Goal: Task Accomplishment & Management: Complete application form

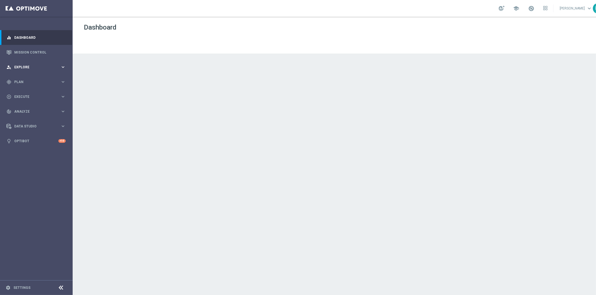
click at [44, 64] on div "person_search Explore keyboard_arrow_right" at bounding box center [36, 67] width 72 height 15
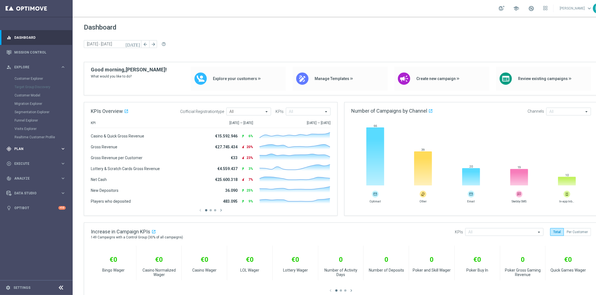
click at [32, 149] on span "Plan" at bounding box center [37, 148] width 46 height 3
click at [40, 94] on link "Target Groups" at bounding box center [37, 93] width 44 height 4
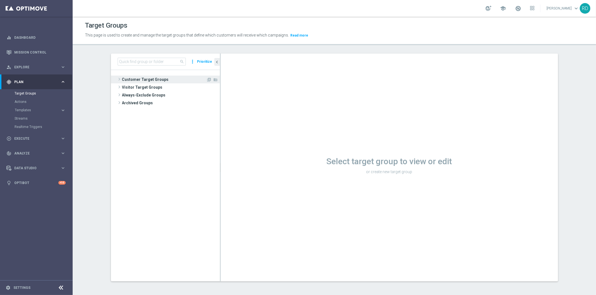
click at [116, 81] on span at bounding box center [119, 79] width 6 height 7
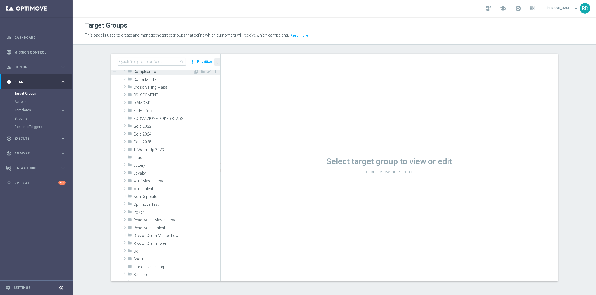
scroll to position [62, 0]
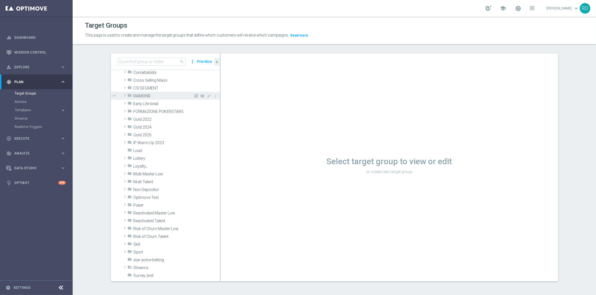
click at [124, 95] on span at bounding box center [125, 95] width 6 height 7
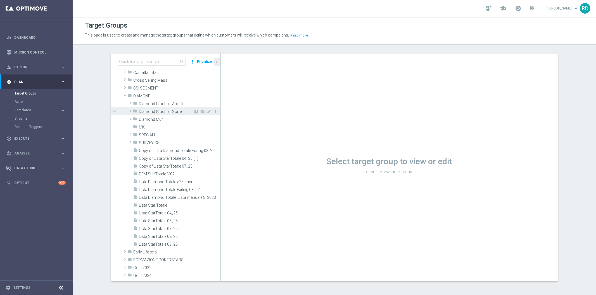
click at [149, 111] on span "Diamond Giochi di Sorte" at bounding box center [166, 111] width 54 height 5
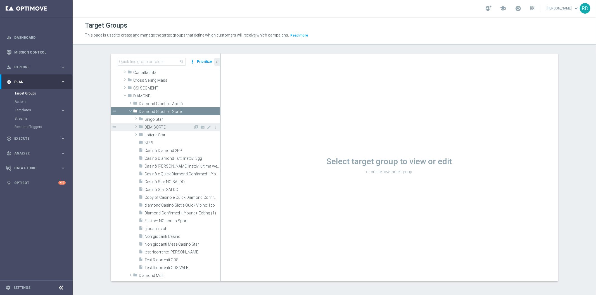
click at [151, 127] on span "DEM SORTE" at bounding box center [169, 127] width 49 height 5
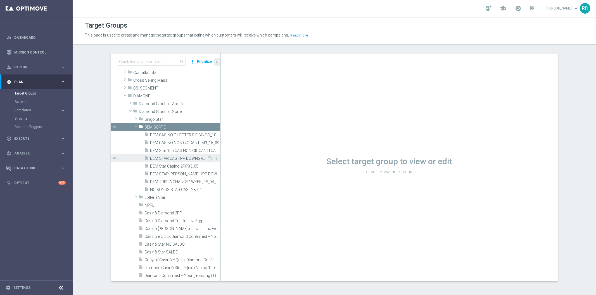
click at [194, 157] on span "DEM STAR CAS 1PP DOWNGRADE_09_09" at bounding box center [178, 158] width 57 height 5
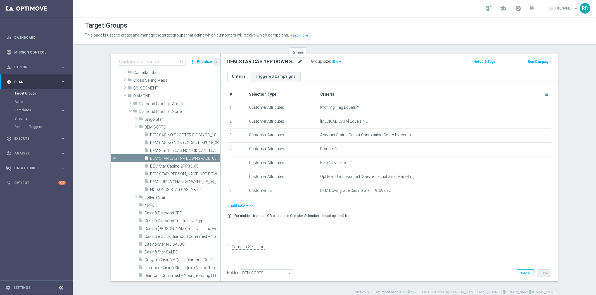
click at [298, 61] on icon "mode_edit" at bounding box center [300, 61] width 5 height 7
click at [290, 62] on input "DEM STAR CAS 1PP DOWNGRADE_09_09" at bounding box center [264, 62] width 75 height 8
click at [292, 62] on input "DEM STAR CAS 1PP DOWNGRADE_09_09" at bounding box center [264, 62] width 75 height 8
type input "DEM STAR CAS 1PP DOWNGRADE_23_09"
drag, startPoint x: 375, startPoint y: 207, endPoint x: 376, endPoint y: 199, distance: 9.0
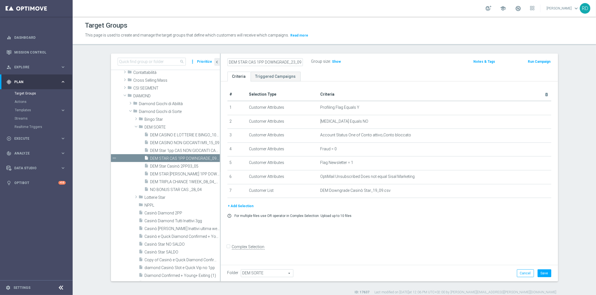
click at [375, 207] on div "+ Add Selection" at bounding box center [389, 206] width 332 height 6
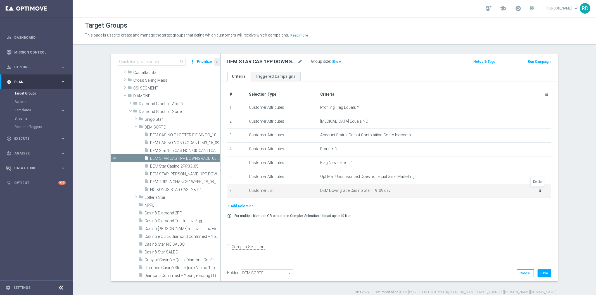
click at [537, 190] on icon "delete_forever" at bounding box center [539, 190] width 4 height 4
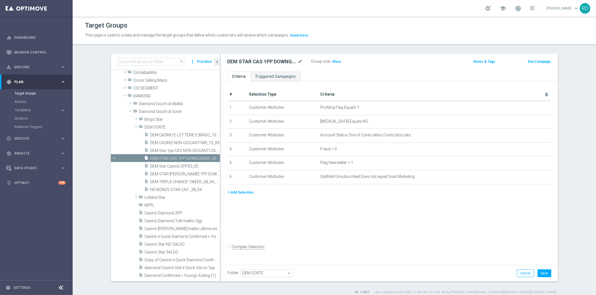
click at [240, 191] on button "+ Add Selection" at bounding box center [240, 193] width 27 height 6
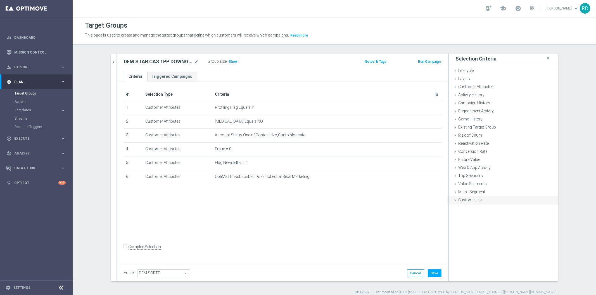
click at [450, 197] on div "Customer List done" at bounding box center [503, 201] width 109 height 8
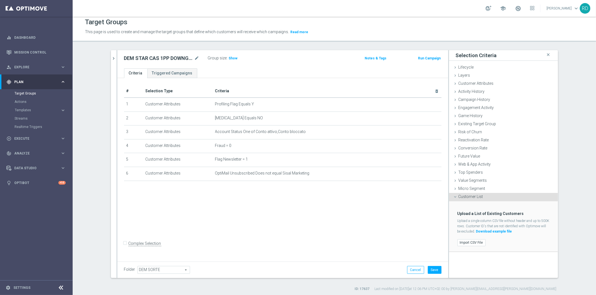
scroll to position [5, 0]
click at [471, 239] on label "Import CSV File" at bounding box center [471, 241] width 28 height 7
click at [0, 0] on input "Import CSV File" at bounding box center [0, 0] width 0 height 0
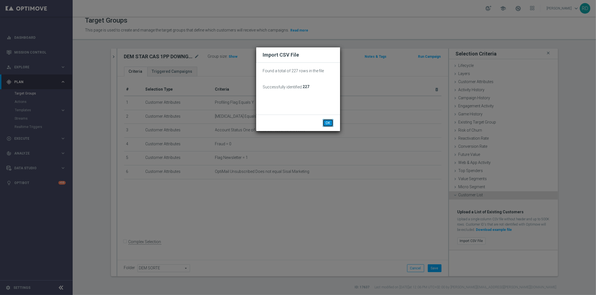
click at [329, 123] on button "OK" at bounding box center [328, 123] width 11 height 8
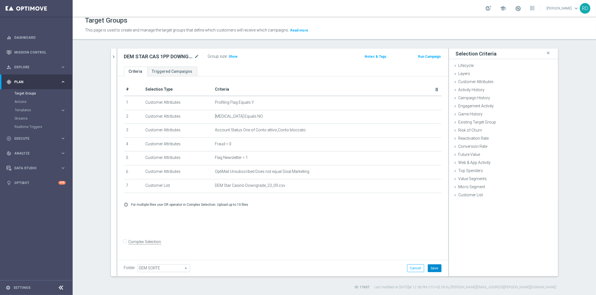
click at [435, 267] on button "Save" at bounding box center [434, 269] width 14 height 8
click at [230, 56] on span "Show" at bounding box center [233, 57] width 9 height 4
click at [229, 57] on span "222" at bounding box center [232, 57] width 7 height 5
click at [29, 94] on link "Target Groups" at bounding box center [37, 93] width 44 height 4
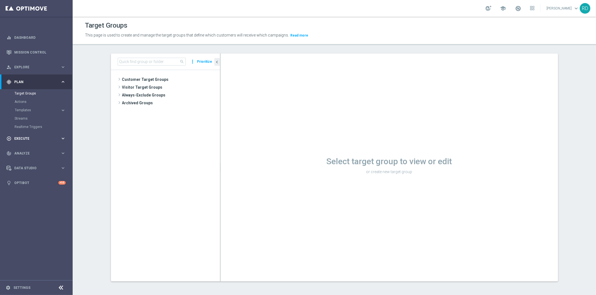
click at [20, 136] on div "play_circle_outline Execute" at bounding box center [33, 138] width 54 height 5
click at [27, 109] on link "Campaign Builder" at bounding box center [37, 108] width 44 height 4
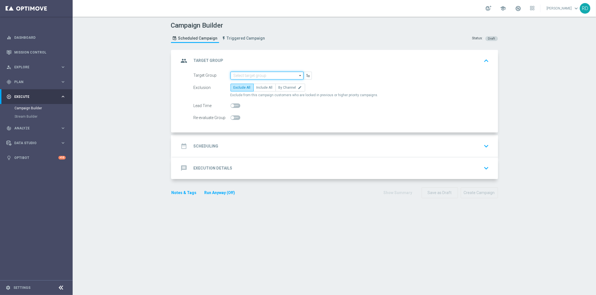
click at [236, 75] on input at bounding box center [266, 76] width 73 height 8
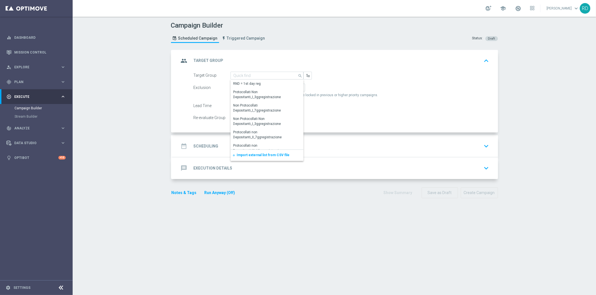
click at [250, 152] on div "add Import external list from CSV file" at bounding box center [266, 155] width 73 height 11
click at [253, 153] on span "Import external list from CSV file" at bounding box center [263, 155] width 53 height 4
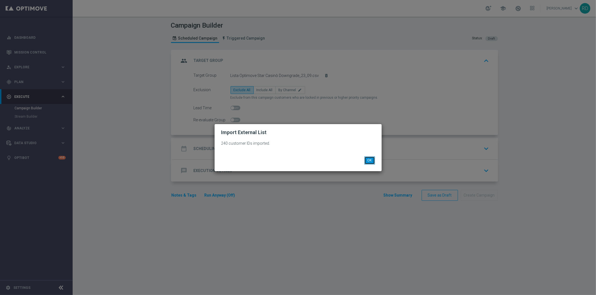
click at [365, 160] on button "OK" at bounding box center [369, 161] width 11 height 8
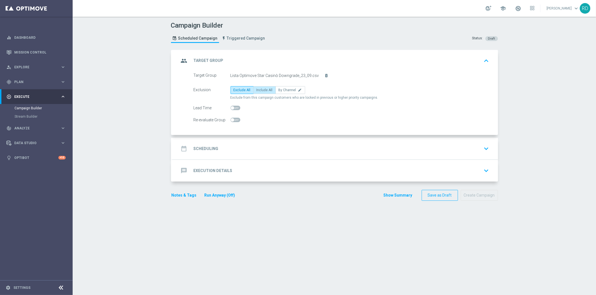
click at [265, 92] on label "Include All" at bounding box center [264, 90] width 22 height 8
click at [260, 92] on input "Include All" at bounding box center [258, 91] width 4 height 4
radio input "true"
click at [194, 146] on h2 "Scheduling" at bounding box center [206, 148] width 25 height 5
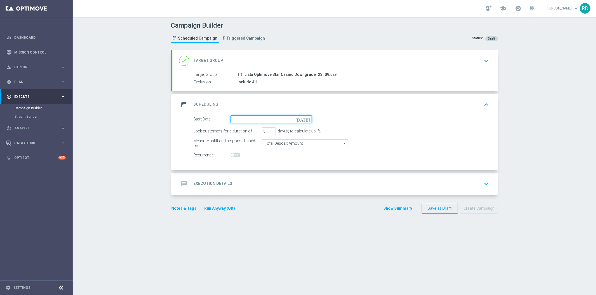
click at [231, 121] on input at bounding box center [270, 120] width 81 height 8
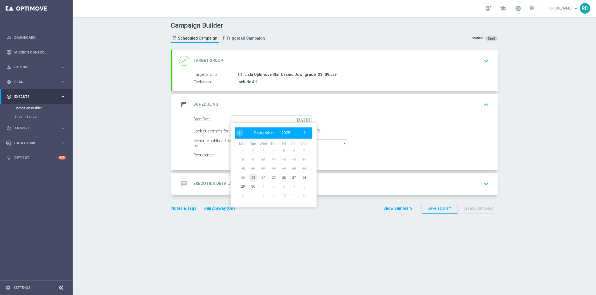
click at [249, 177] on span "23" at bounding box center [252, 177] width 9 height 9
type input "23 Sep 2025"
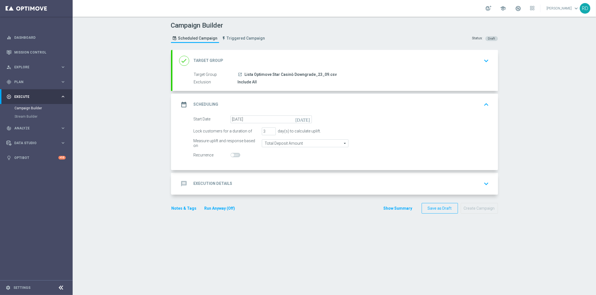
click at [185, 181] on icon "message" at bounding box center [184, 184] width 10 height 10
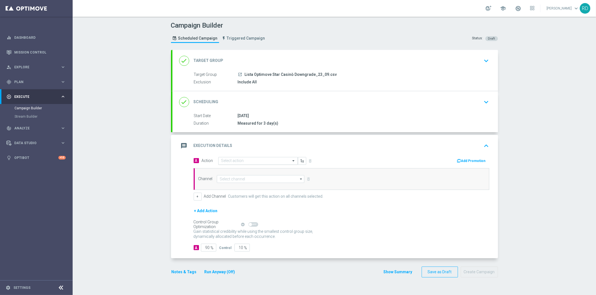
click at [235, 160] on input "text" at bounding box center [252, 161] width 62 height 5
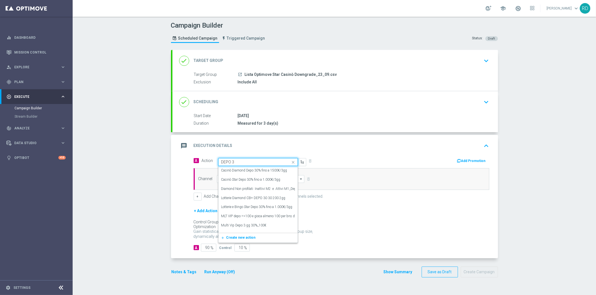
type input "DEPO 30"
click at [243, 170] on label "Casinò Diamond Depo 30% fino a 1500€/3gg" at bounding box center [254, 170] width 66 height 5
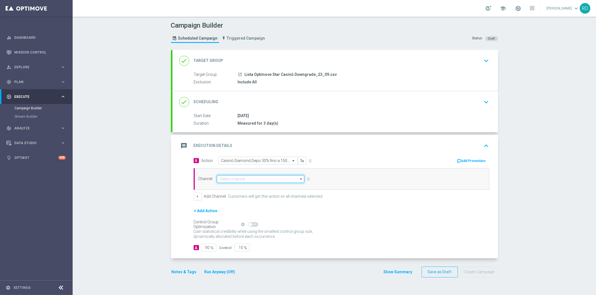
click at [228, 180] on input at bounding box center [261, 179] width 88 height 8
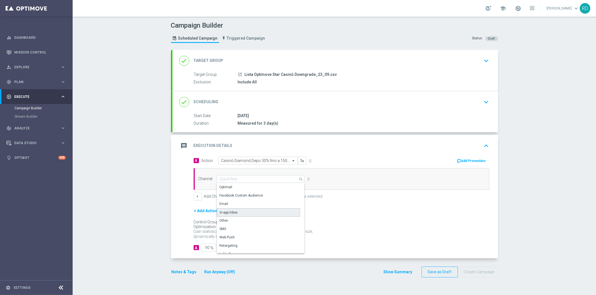
click at [228, 209] on div "In-app Inbox" at bounding box center [258, 213] width 83 height 8
type input "In-app Inbox"
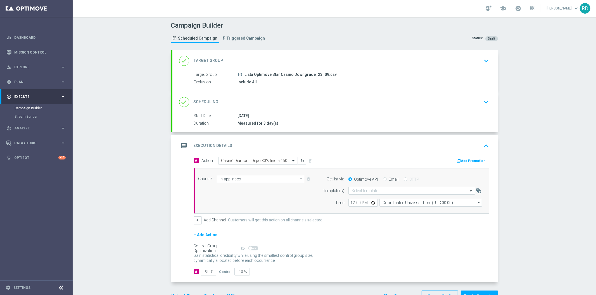
click at [384, 180] on div "Email" at bounding box center [390, 179] width 15 height 5
click at [383, 180] on input "Email" at bounding box center [385, 180] width 4 height 4
radio input "true"
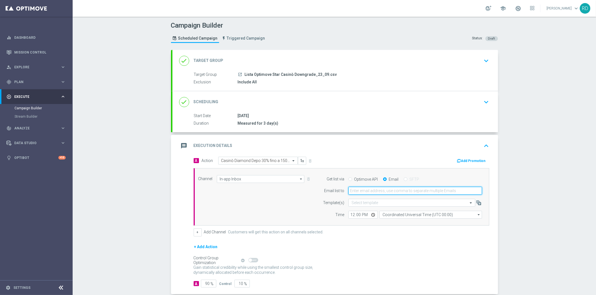
click at [366, 188] on input "email" at bounding box center [414, 191] width 133 height 8
type input "R"
type input "rossana.deangelis@sisal.it"
click at [299, 202] on div "Channel In-app Inbox In-app Inbox arrow_drop_down Show Selected 1 of 20 Optimail" at bounding box center [340, 197] width 292 height 44
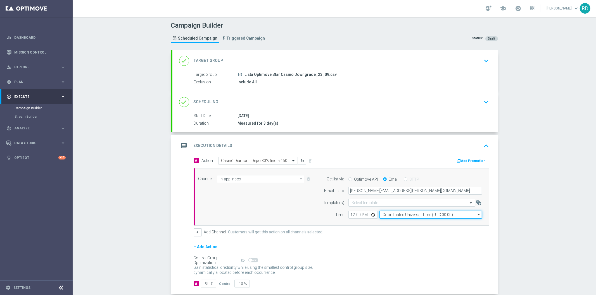
click at [388, 215] on input "Coordinated Universal Time (UTC 00:00)" at bounding box center [430, 215] width 102 height 8
click at [390, 224] on div "Central European Time (Berlin) (UTC +02:00)" at bounding box center [427, 223] width 91 height 5
type input "Central European Time (Berlin) (UTC +02:00)"
click at [295, 202] on div "Channel In-app Inbox In-app Inbox arrow_drop_down Show Selected 1 of 20 Optimail" at bounding box center [340, 197] width 292 height 44
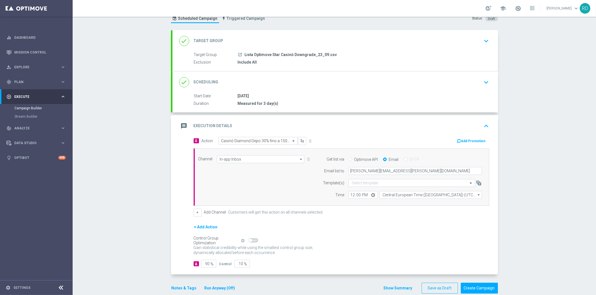
scroll to position [29, 0]
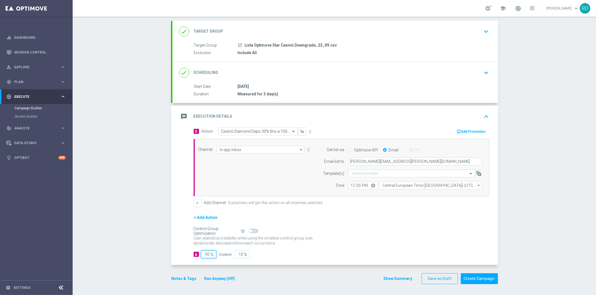
click at [204, 255] on input "90" at bounding box center [208, 255] width 15 height 8
type input "1"
type input "99"
type input "10"
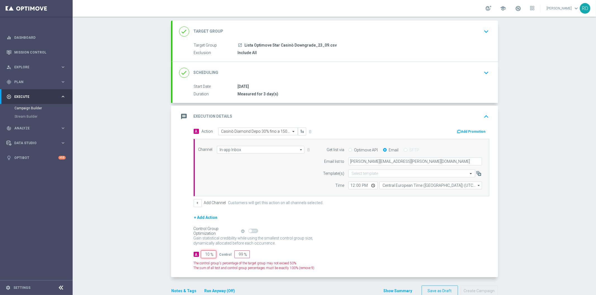
type input "90"
type input "100"
type input "0"
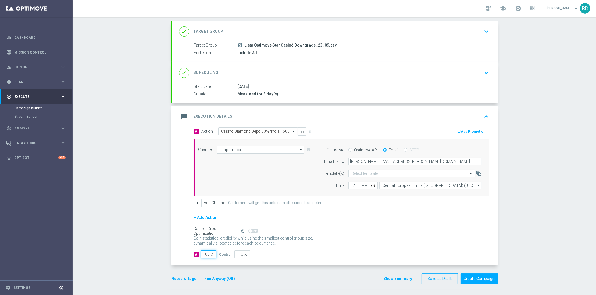
type input "100"
click at [274, 239] on p "Gain higher response rates by matching the most effective action with each cust…" at bounding box center [257, 243] width 126 height 15
click at [182, 280] on button "Notes & Tags" at bounding box center [184, 279] width 26 height 7
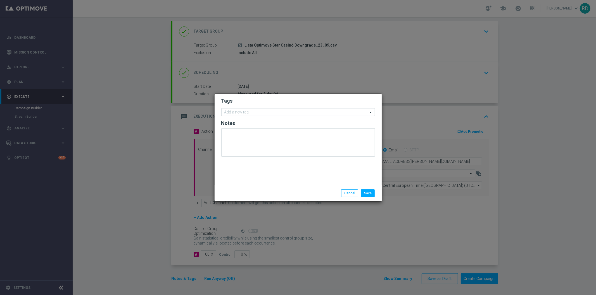
click at [261, 113] on input "text" at bounding box center [295, 112] width 143 height 5
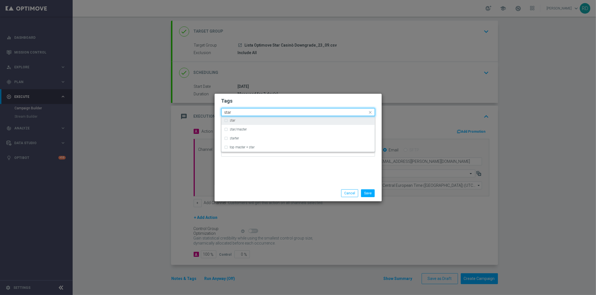
click at [257, 120] on div "star" at bounding box center [301, 120] width 142 height 3
type input "star"
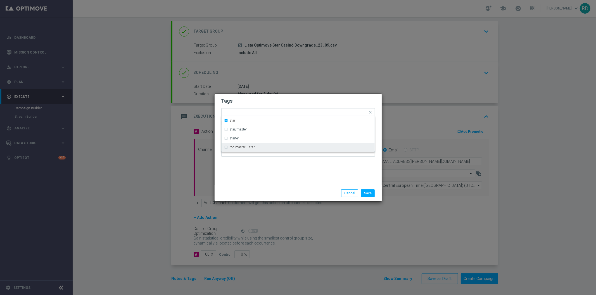
click at [252, 158] on div at bounding box center [298, 144] width 154 height 33
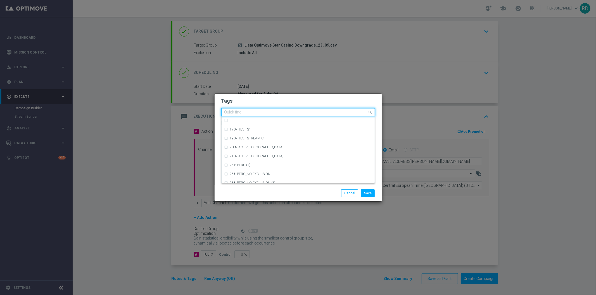
click at [264, 110] on div "Quick find × star" at bounding box center [294, 112] width 146 height 7
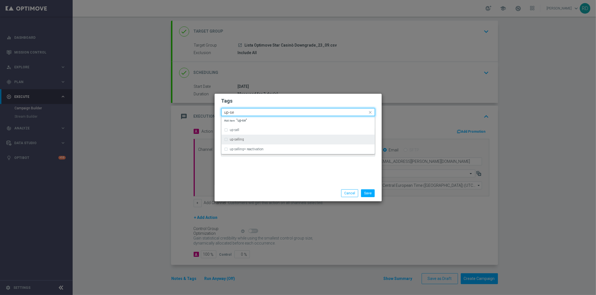
click at [252, 137] on div "up-selling" at bounding box center [297, 139] width 147 height 9
type input "up-se"
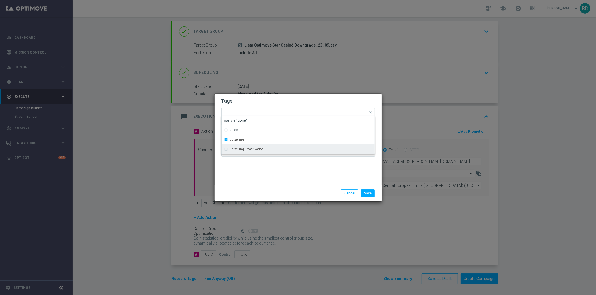
click at [250, 169] on div "Tags Quick find × star × up-selling up-sell up-selling up-selling+ reactivation…" at bounding box center [297, 140] width 167 height 92
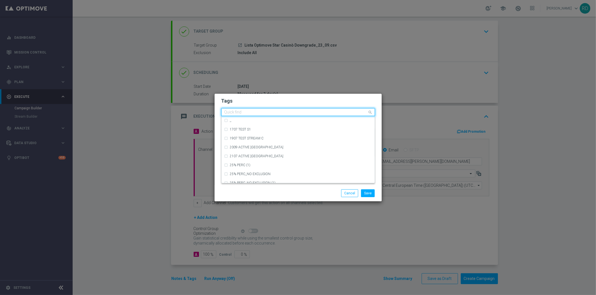
click at [282, 113] on input "text" at bounding box center [295, 112] width 143 height 5
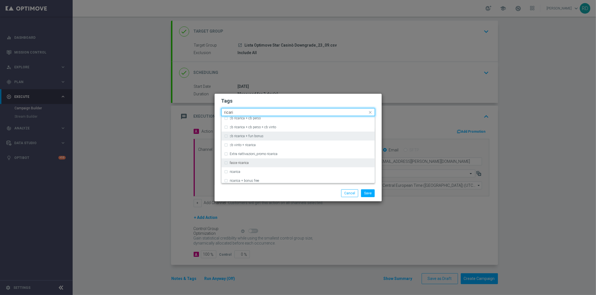
scroll to position [155, 0]
click at [245, 160] on div "ricarica" at bounding box center [297, 162] width 147 height 9
type input "ricari"
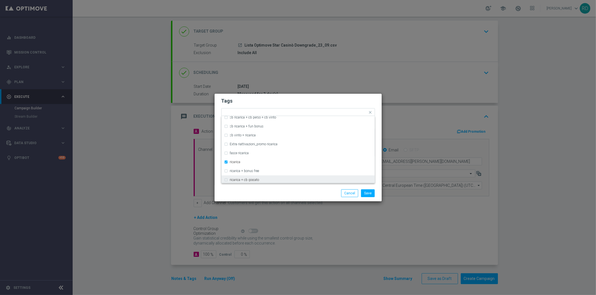
click at [275, 189] on div "Save Cancel" at bounding box center [297, 193] width 167 height 16
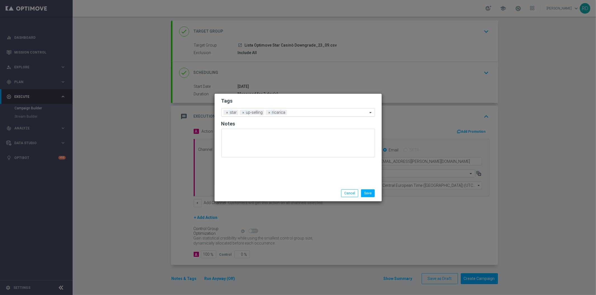
click at [299, 112] on input "text" at bounding box center [328, 113] width 78 height 5
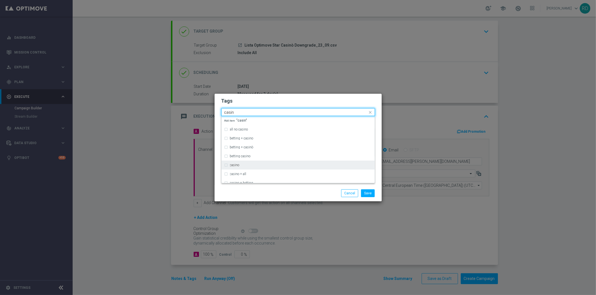
click at [258, 164] on div "casino" at bounding box center [301, 165] width 142 height 3
type input "casin"
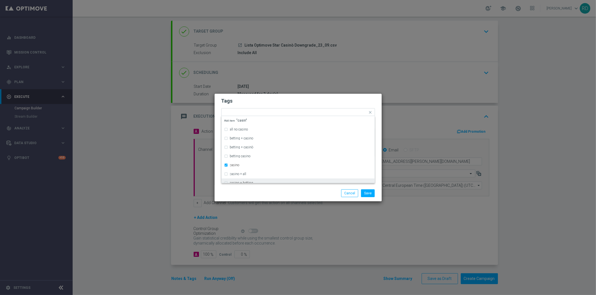
click at [267, 190] on div "Save Cancel" at bounding box center [298, 194] width 162 height 8
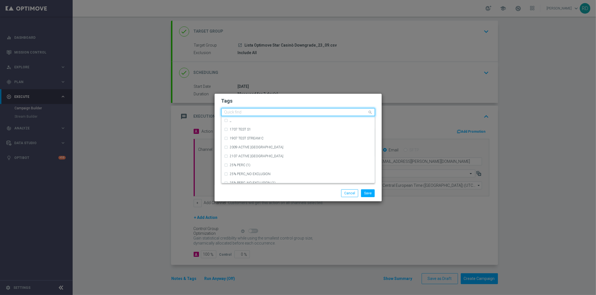
click at [316, 112] on input "text" at bounding box center [295, 112] width 143 height 5
click at [286, 146] on div "bonus cash" at bounding box center [301, 147] width 142 height 3
type input "bonus"
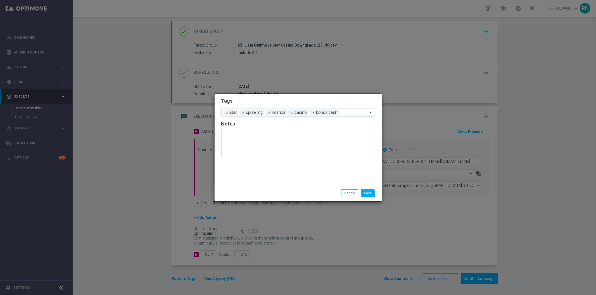
drag, startPoint x: 267, startPoint y: 187, endPoint x: 266, endPoint y: 185, distance: 3.0
click at [267, 188] on div "Save Cancel" at bounding box center [297, 193] width 167 height 16
click at [369, 193] on button "Save" at bounding box center [368, 194] width 14 height 8
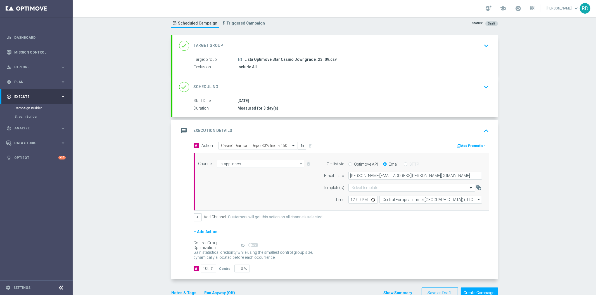
scroll to position [29, 0]
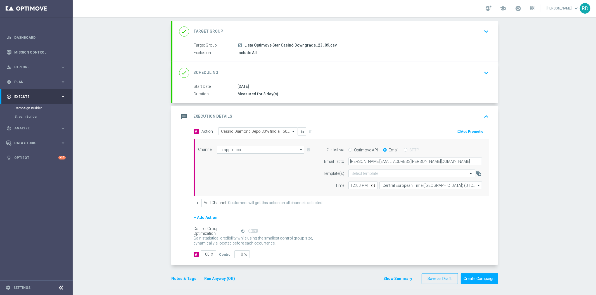
click at [180, 116] on icon "message" at bounding box center [184, 117] width 10 height 10
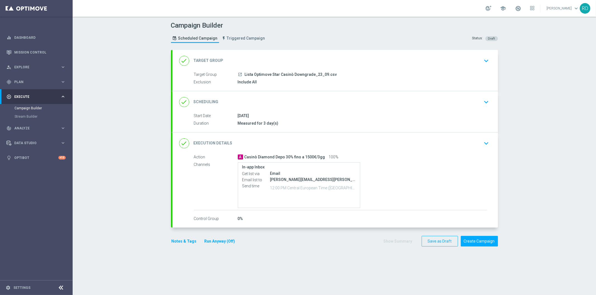
scroll to position [0, 0]
click at [181, 242] on button "Notes & Tags" at bounding box center [184, 241] width 26 height 7
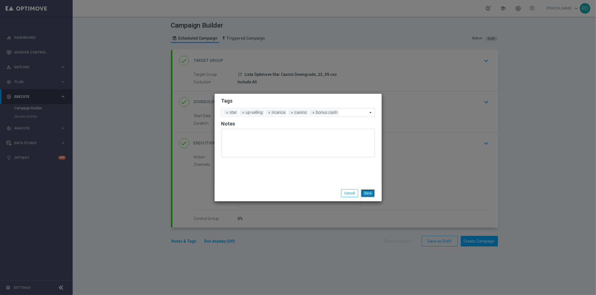
click at [369, 194] on button "Save" at bounding box center [368, 194] width 14 height 8
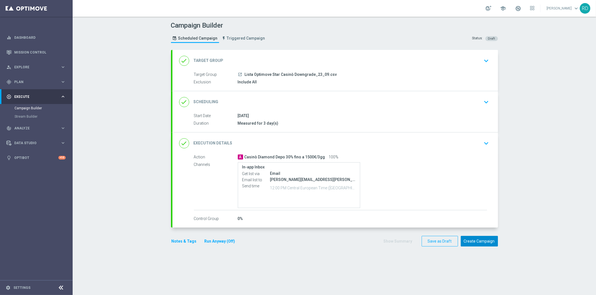
click at [479, 240] on button "Create Campaign" at bounding box center [478, 241] width 37 height 11
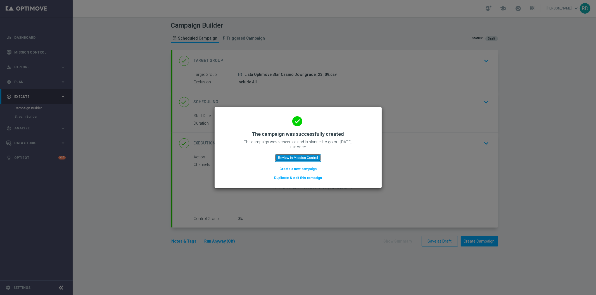
click at [300, 156] on button "Review in Mission Control" at bounding box center [298, 158] width 46 height 8
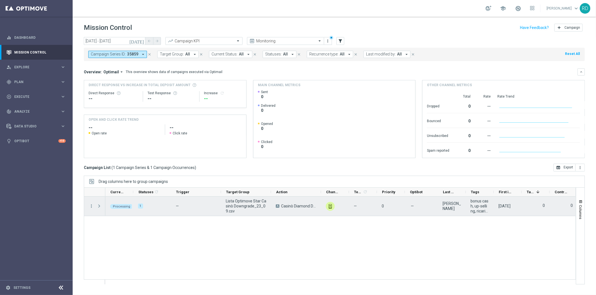
click at [99, 207] on span "Press SPACE to select this row." at bounding box center [99, 206] width 5 height 4
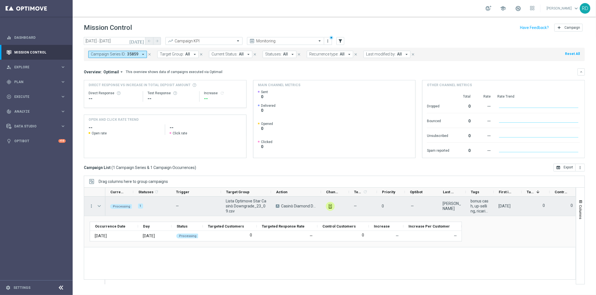
click at [99, 207] on span "Press SPACE to select this row." at bounding box center [99, 206] width 5 height 4
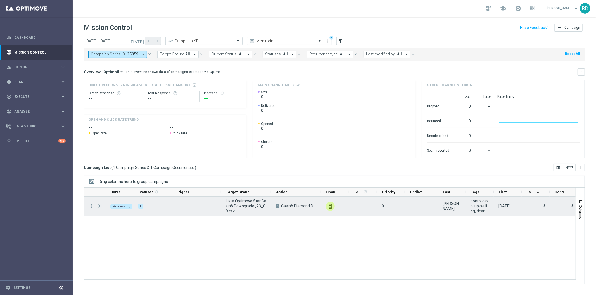
click at [98, 207] on span "Press SPACE to select this row." at bounding box center [99, 206] width 5 height 4
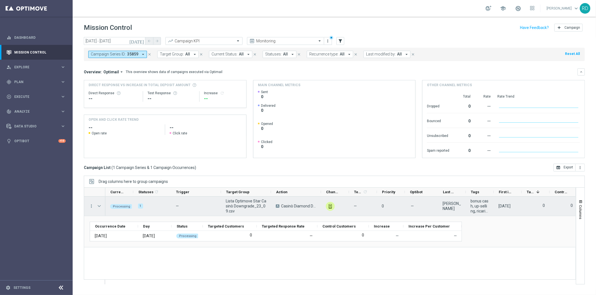
click at [98, 207] on span "Press SPACE to select this row." at bounding box center [99, 206] width 5 height 4
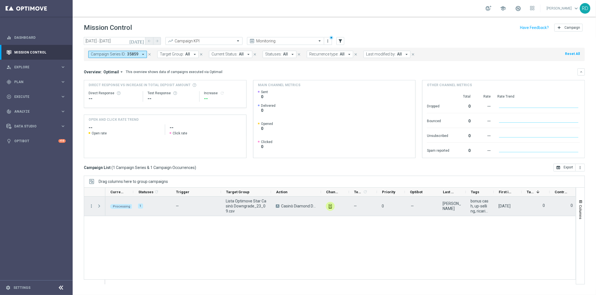
click at [98, 205] on span "Press SPACE to select this row." at bounding box center [99, 206] width 5 height 4
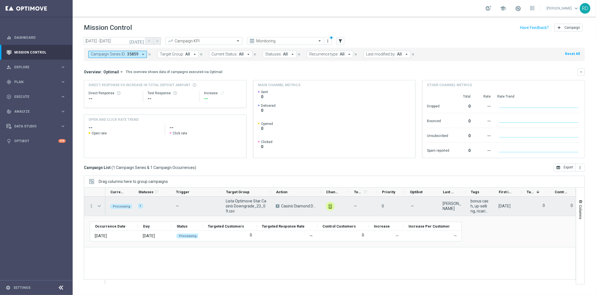
click at [98, 205] on span "Press SPACE to select this row." at bounding box center [99, 206] width 5 height 4
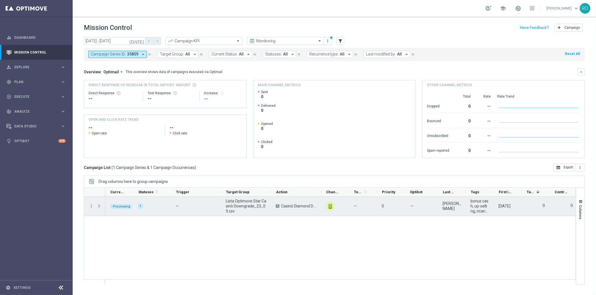
click at [98, 205] on span "Press SPACE to select this row." at bounding box center [99, 206] width 5 height 4
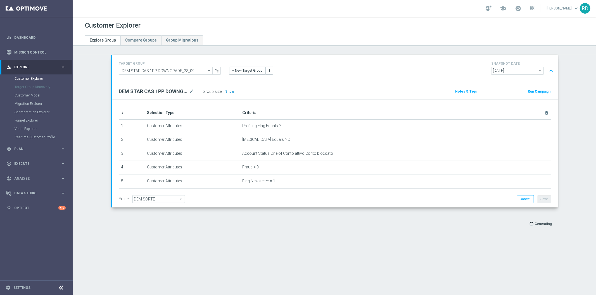
click at [228, 90] on span "Show" at bounding box center [229, 92] width 9 height 4
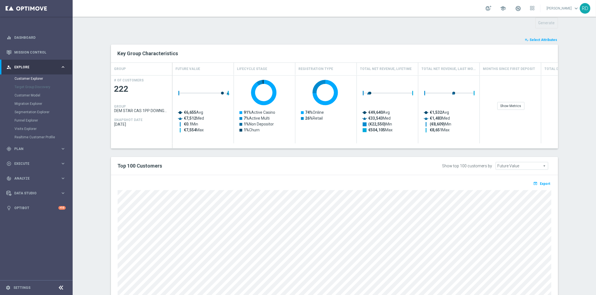
scroll to position [231, 0]
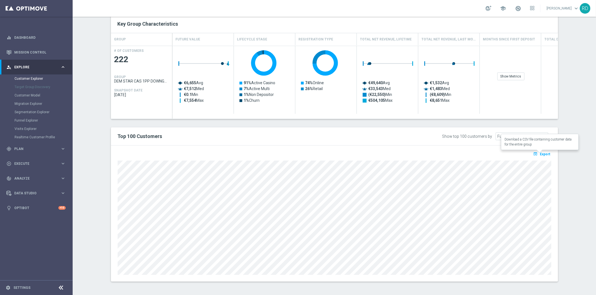
click at [546, 152] on button "open_in_browser Export" at bounding box center [541, 154] width 19 height 7
